Goal: Information Seeking & Learning: Find specific page/section

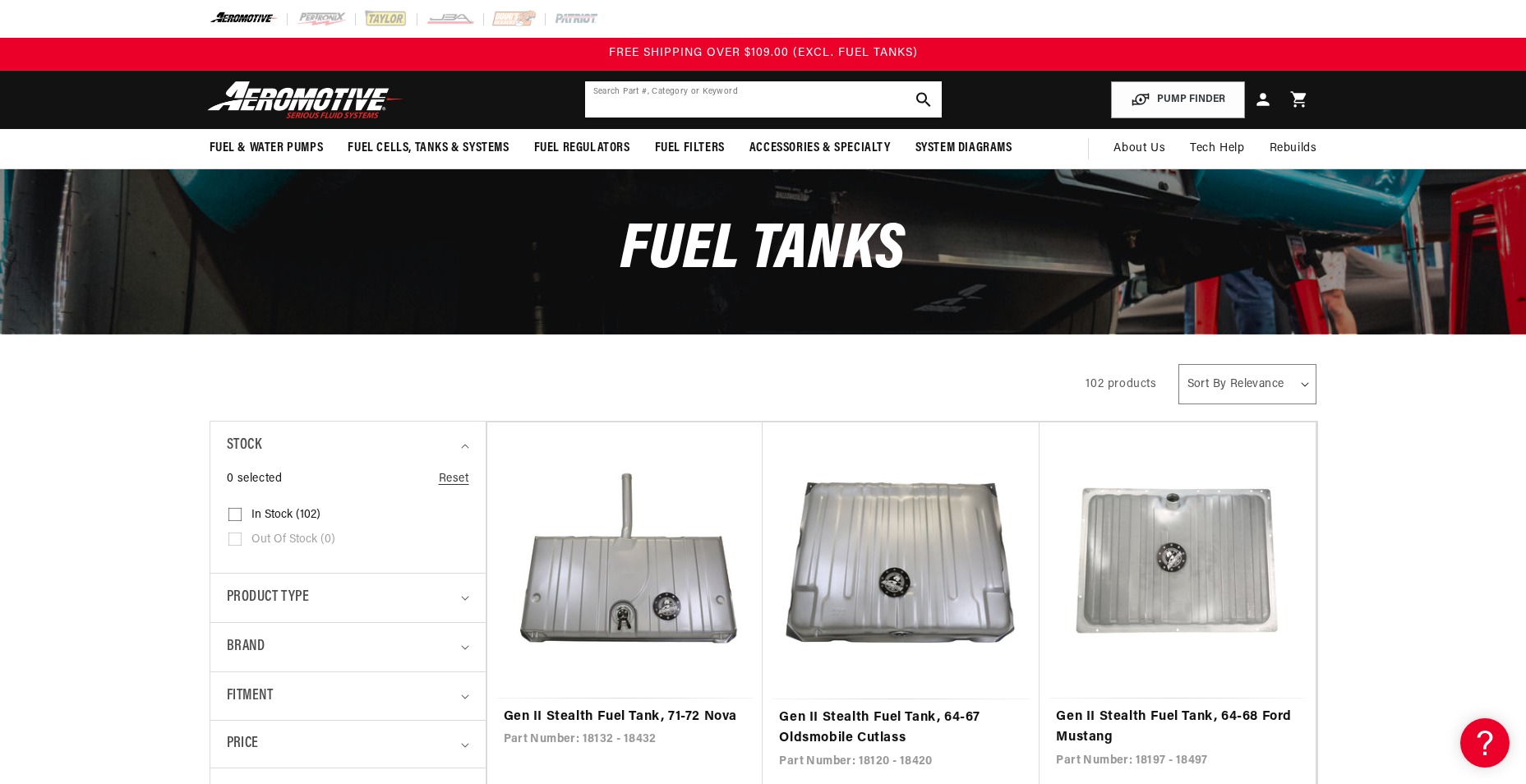
click at [762, 91] on input "text" at bounding box center [763, 99] width 357 height 36
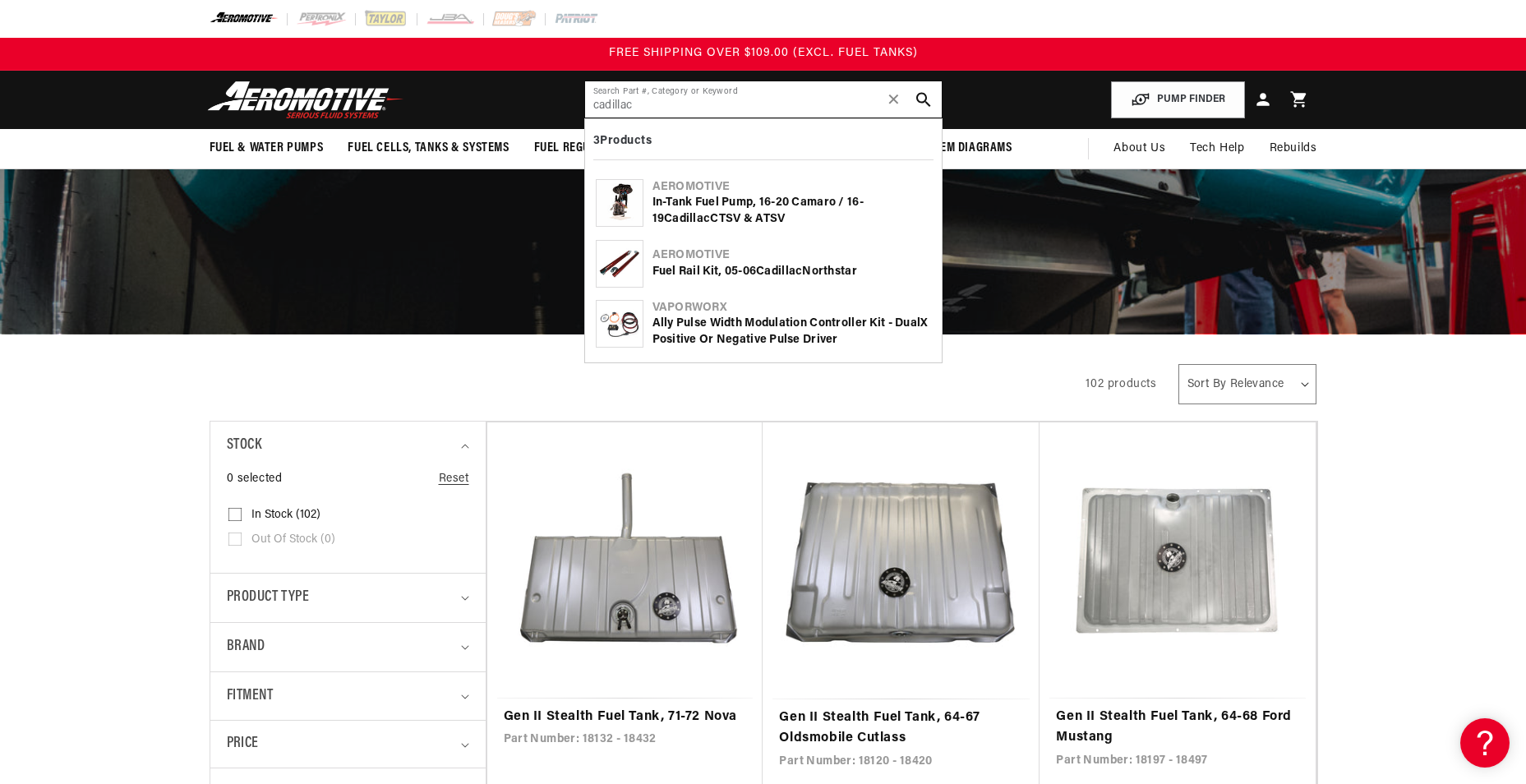
type input "cadillac"
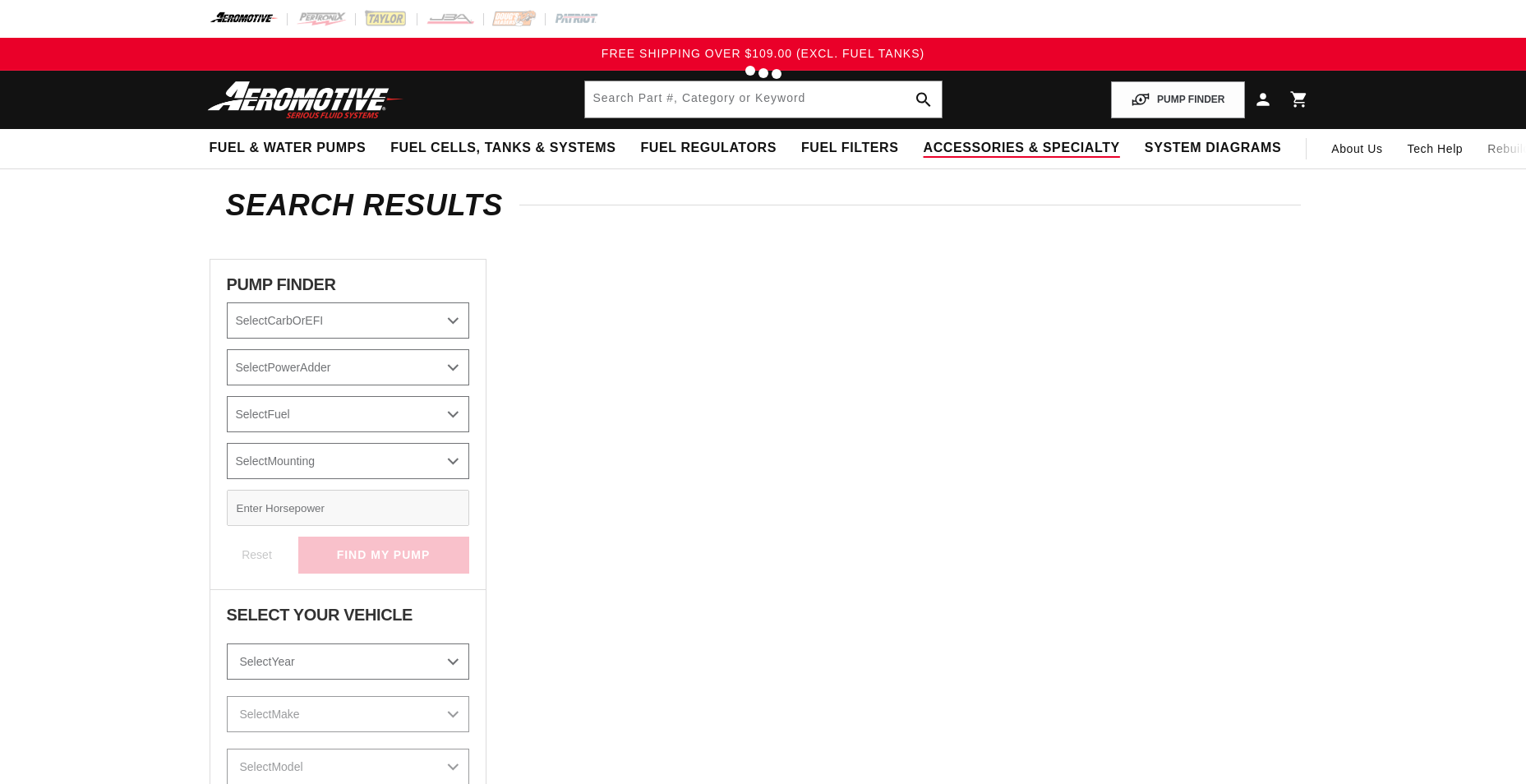
type input "cadillac"
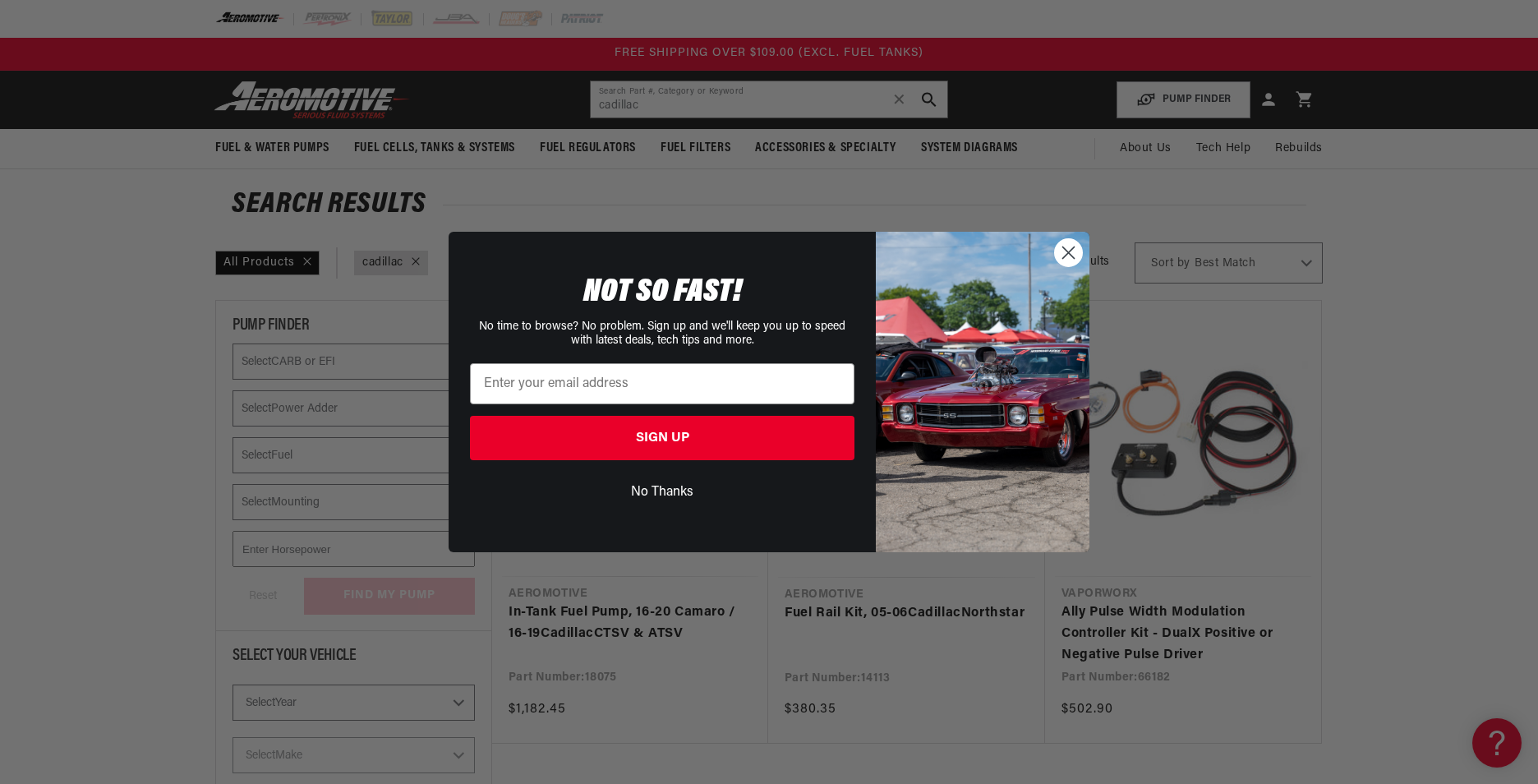
click at [1069, 254] on icon "Close dialog" at bounding box center [1069, 253] width 12 height 12
